Goal: Transaction & Acquisition: Purchase product/service

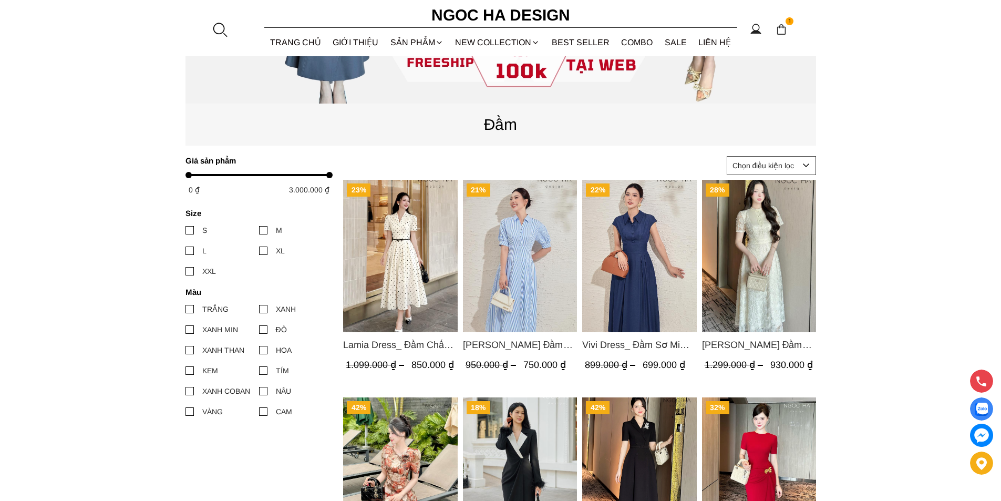
scroll to position [105, 0]
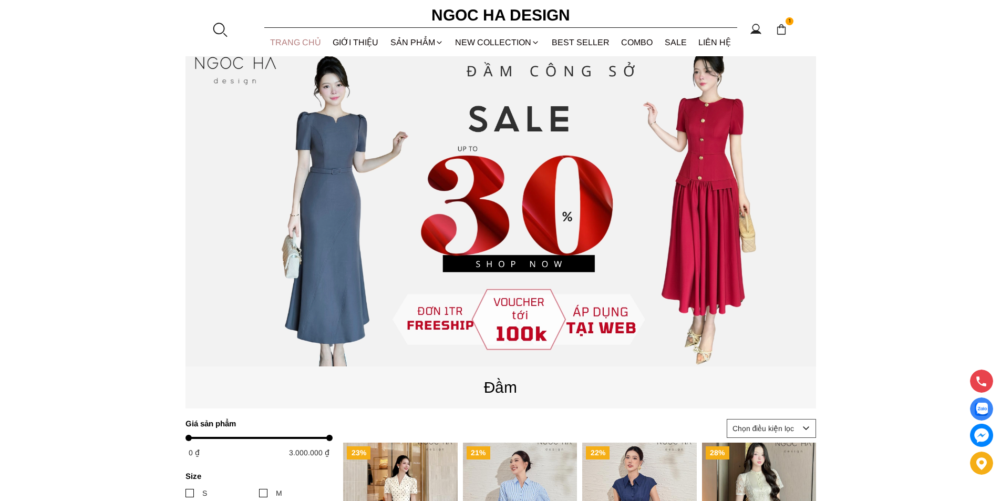
click at [285, 38] on link "TRANG CHỦ" at bounding box center [295, 42] width 63 height 28
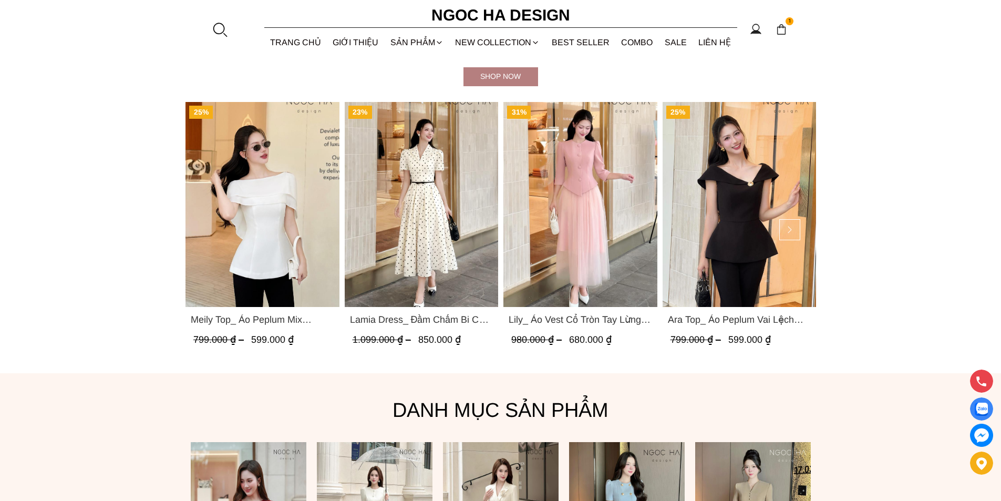
scroll to position [525, 0]
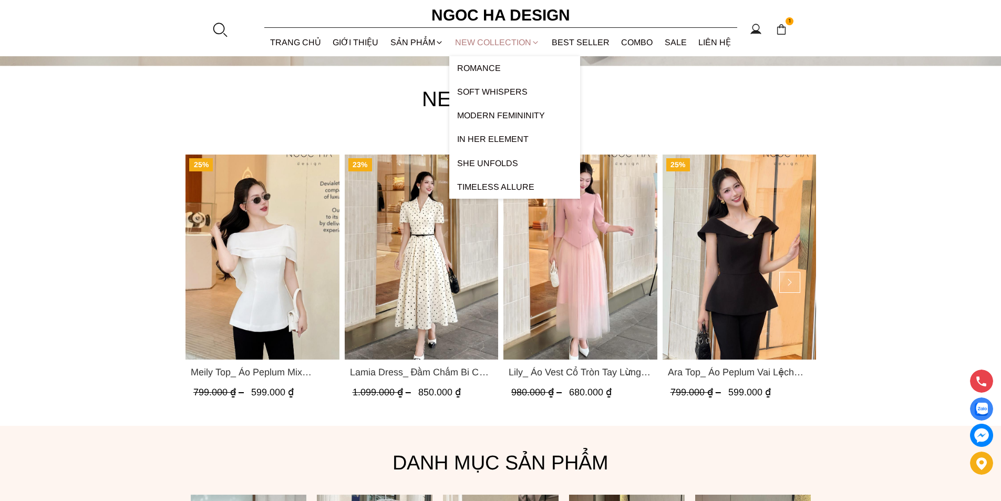
click at [508, 44] on link "NEW COLLECTION" at bounding box center [497, 42] width 97 height 28
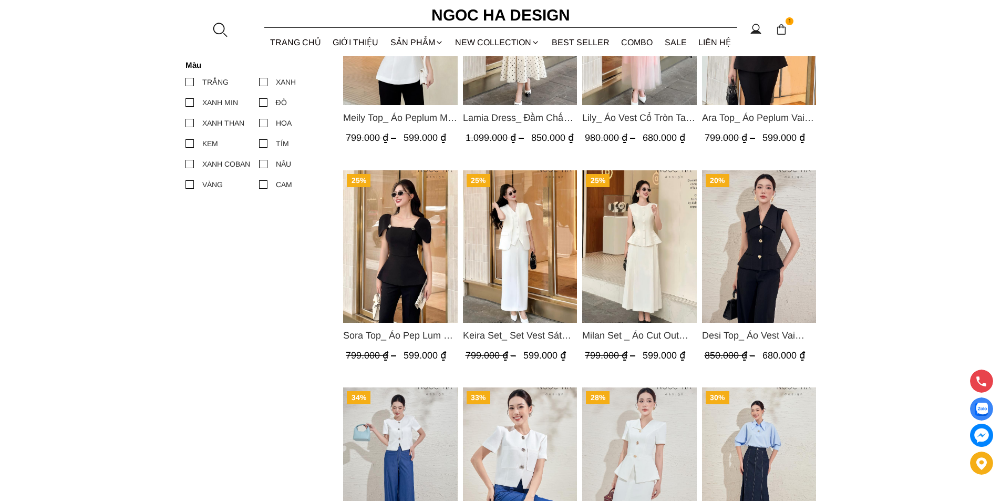
scroll to position [263, 0]
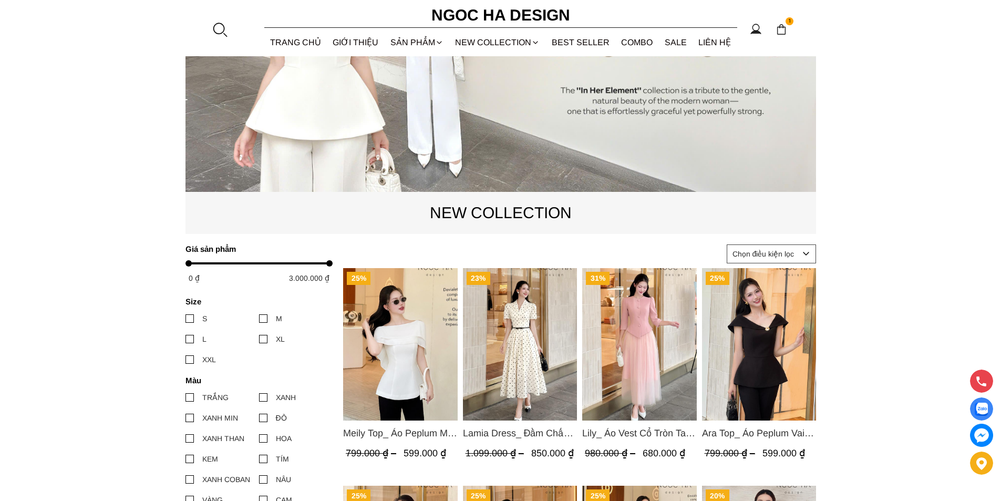
click at [636, 294] on img "Product image - Lily_ Áo Vest Cổ Tròn Tay Lừng Mix Chân Váy Lưới Màu Hồng A1082…" at bounding box center [639, 344] width 115 height 152
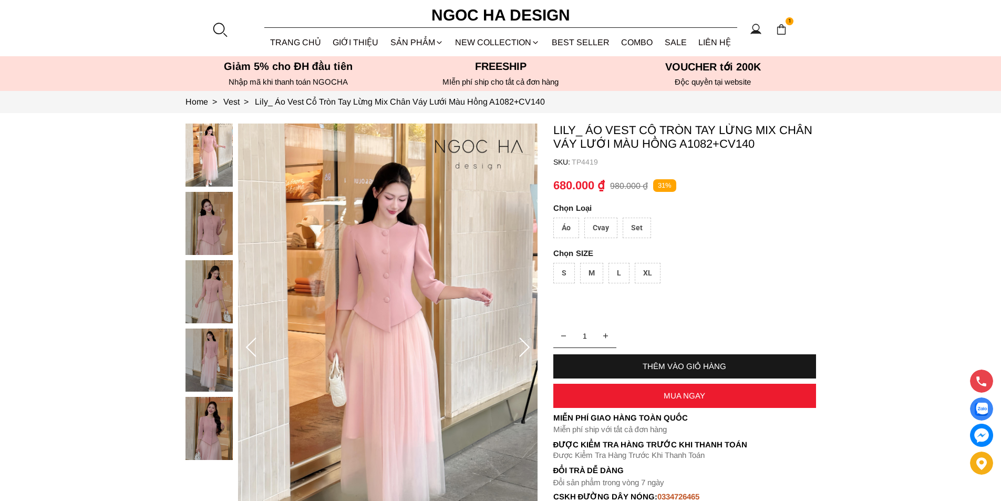
click at [633, 230] on div "Set" at bounding box center [637, 228] width 28 height 20
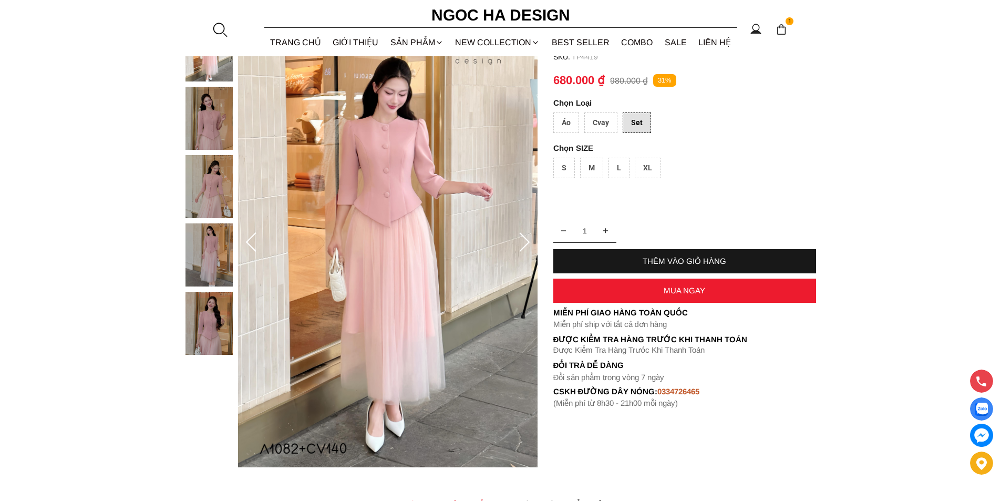
scroll to position [53, 0]
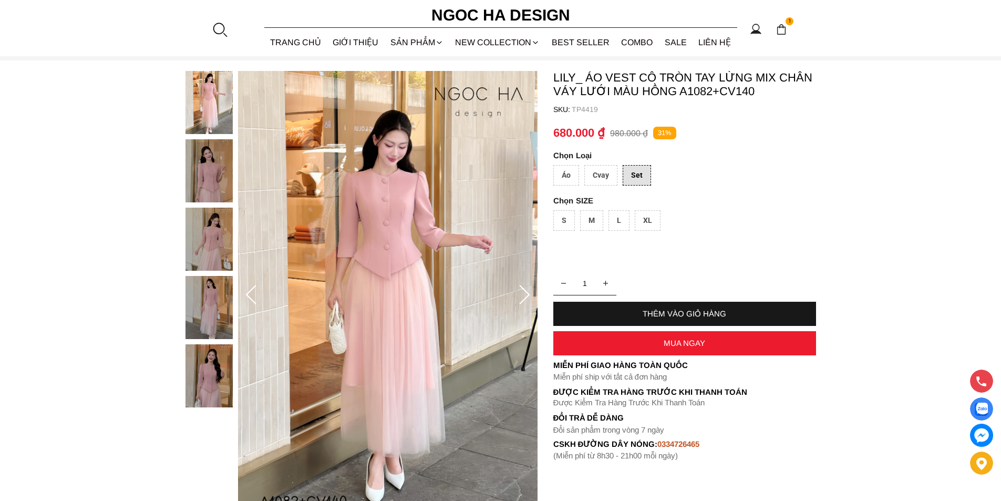
click at [645, 217] on div "XL" at bounding box center [648, 220] width 26 height 20
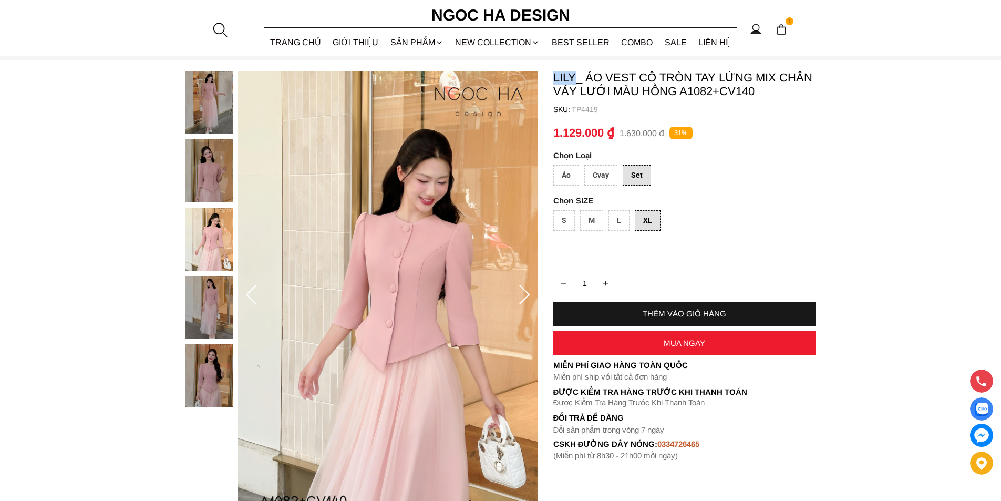
copy p "Lily"
drag, startPoint x: 548, startPoint y: 75, endPoint x: 576, endPoint y: 76, distance: 27.4
click at [576, 76] on section "Lily_ Áo Vest Cổ Tròn Tay Lừng Mix Chân Váy Lưới Màu Hồng A1082+CV140 SKU: TP44…" at bounding box center [500, 295] width 1001 height 470
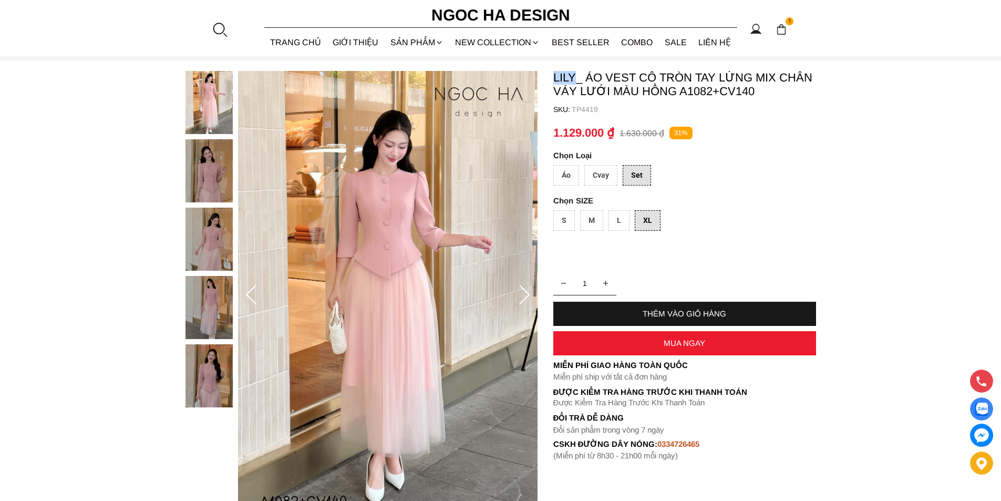
scroll to position [420, 0]
